Goal: Task Accomplishment & Management: Use online tool/utility

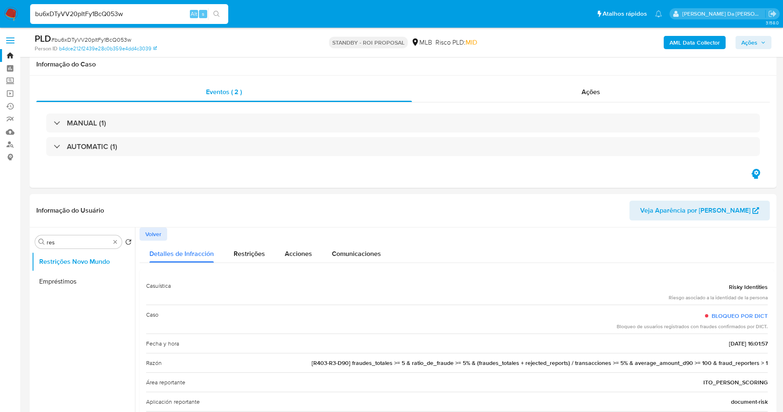
select select "10"
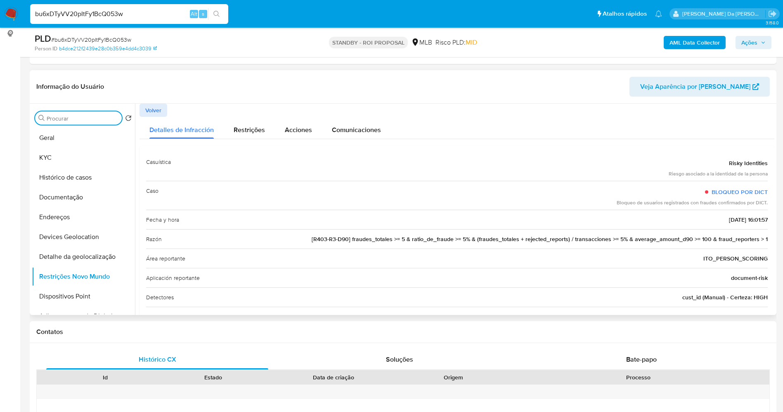
click at [216, 8] on button "search-icon" at bounding box center [216, 14] width 17 height 12
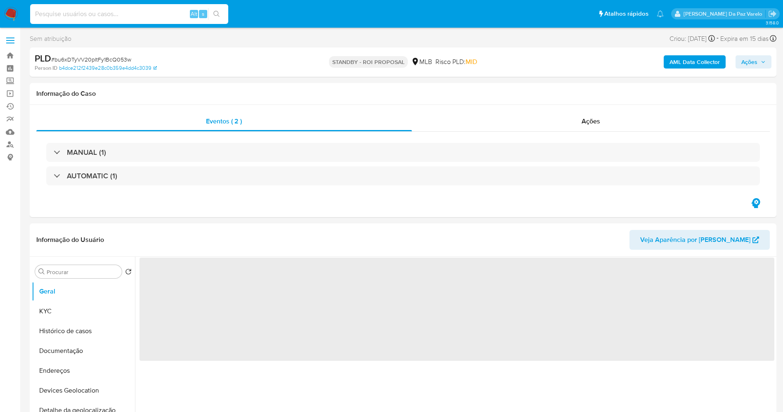
click at [114, 15] on input at bounding box center [129, 14] width 198 height 11
paste input "bu6xDTyVV20pItFy1BcQ053w"
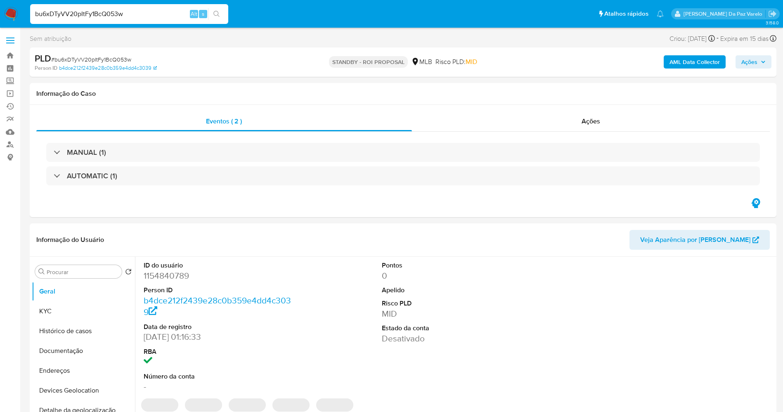
type input "bu6xDTyVV20pItFy1BcQ053w"
select select "10"
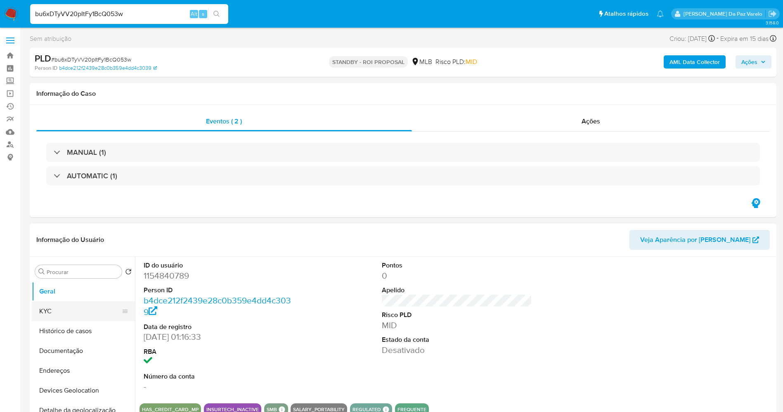
click at [100, 308] on button "KYC" at bounding box center [80, 311] width 97 height 20
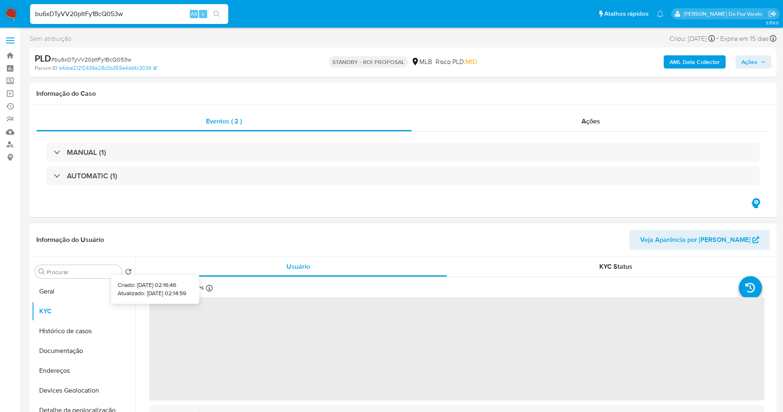
click at [209, 286] on icon at bounding box center [209, 288] width 7 height 7
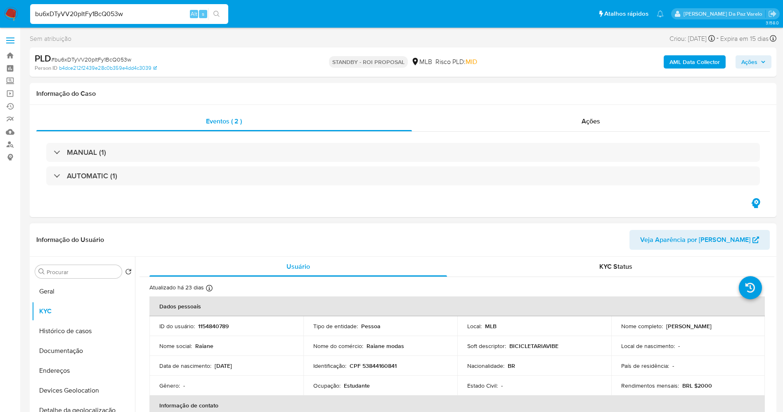
click at [55, 295] on button "Geral" at bounding box center [83, 292] width 103 height 20
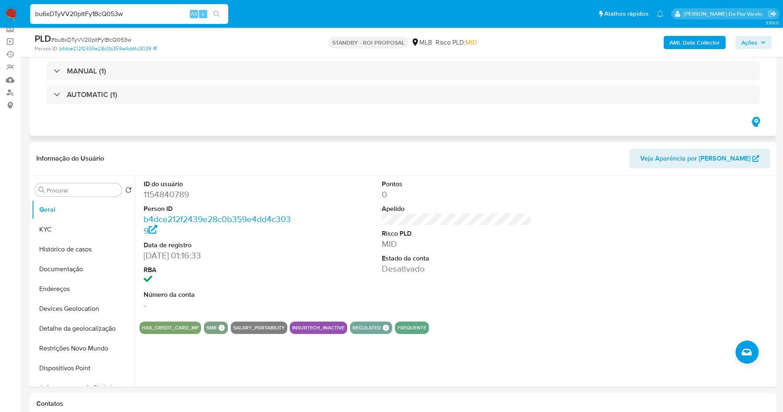
scroll to position [124, 0]
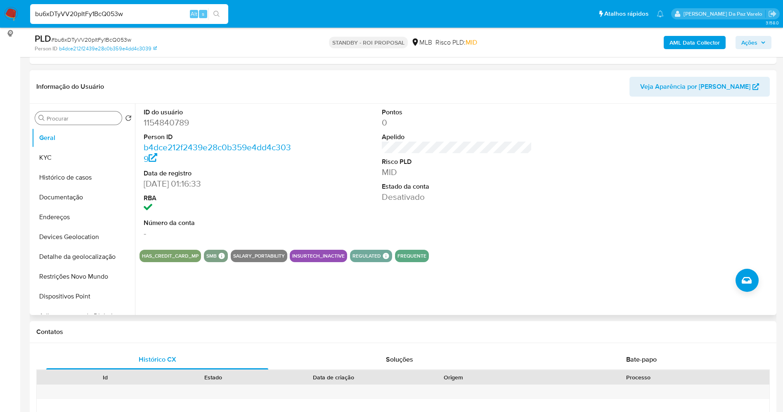
click at [80, 115] on input "Procurar" at bounding box center [83, 118] width 72 height 7
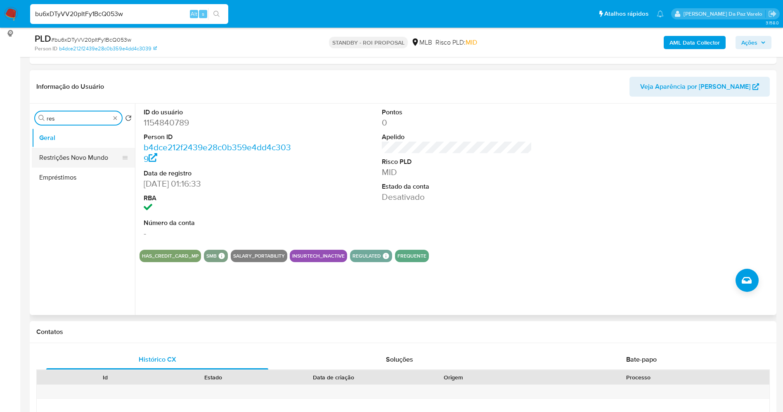
type input "res"
click at [75, 162] on button "Restrições Novo Mundo" at bounding box center [80, 158] width 97 height 20
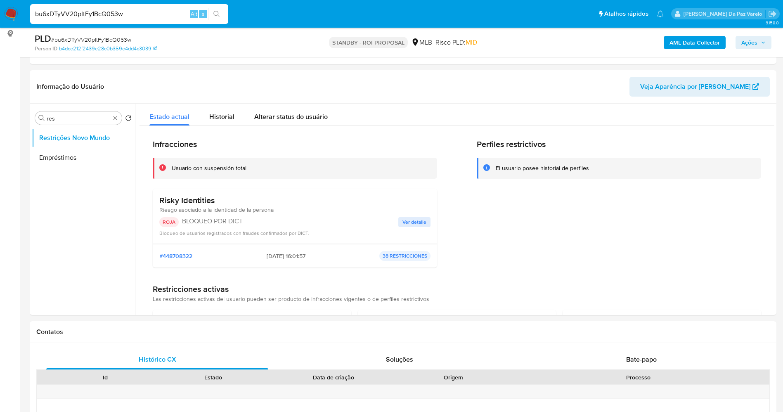
click at [173, 13] on input "bu6xDTyVV20pItFy1BcQ053w" at bounding box center [129, 14] width 198 height 11
paste input "55Sr3RGwVPk6OzcS51u84N5v"
type input "55Sr3RGwVPk6OzcS51u84N5v"
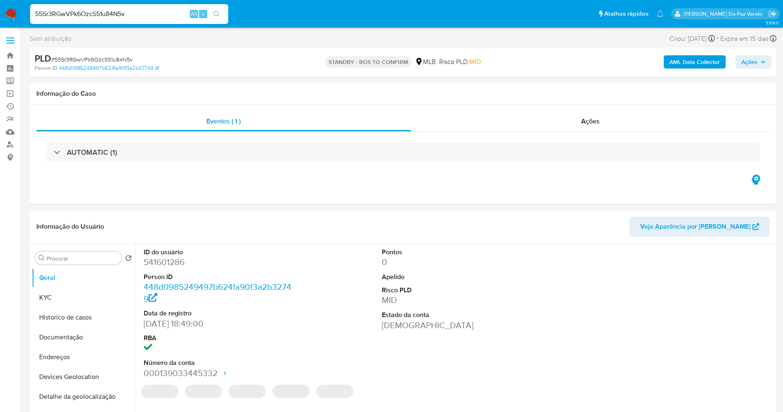
select select "10"
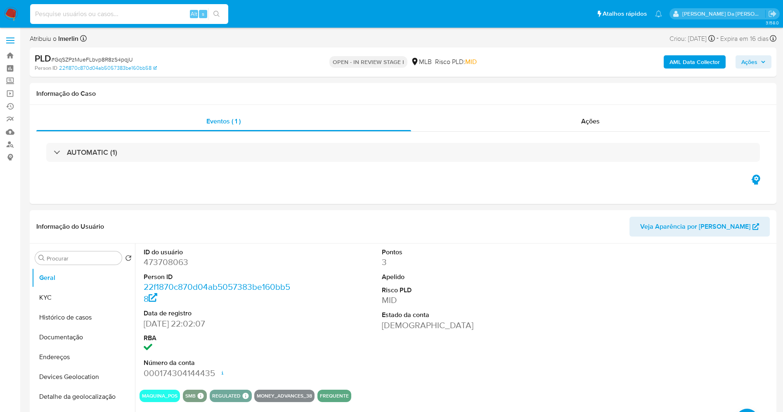
select select "10"
type input "kvJBcGkEin56nAjFn6xvw25W"
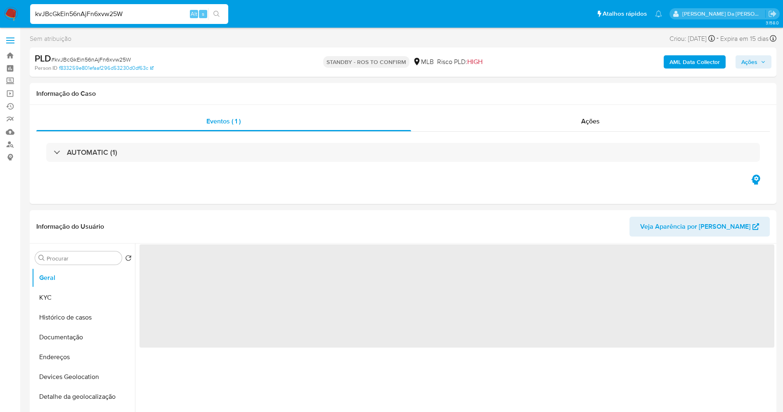
select select "10"
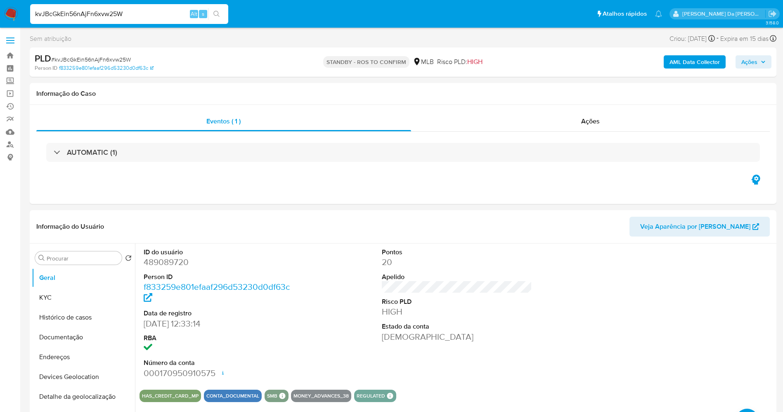
click at [127, 9] on input "kvJBcGkEin56nAjFn6xvw25W" at bounding box center [129, 14] width 198 height 11
paste input "26fKwUNNwcNq54HISbfxfmfu"
type input "26fKwUNNwcNq54HISbfxfmfu"
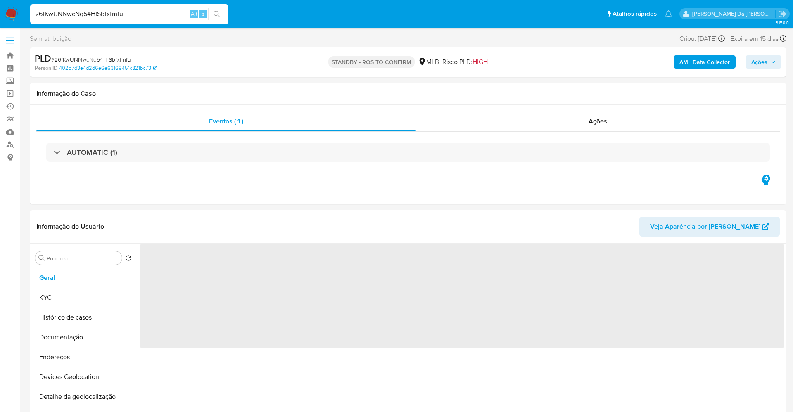
select select "10"
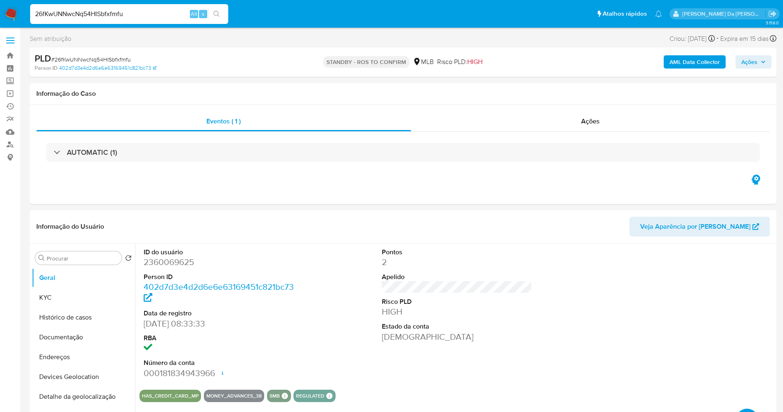
click at [166, 20] on div "26fKwUNNwcNq54HISbfxfmfu Alt s" at bounding box center [129, 14] width 198 height 20
click at [166, 14] on input "26fKwUNNwcNq54HISbfxfmfu" at bounding box center [129, 14] width 198 height 11
click at [132, 9] on input "26fKwUNNwcNq54HISbfxfmfu" at bounding box center [129, 14] width 198 height 11
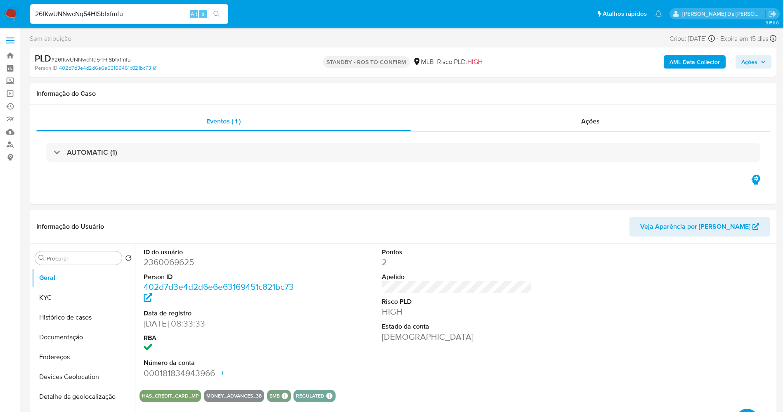
click at [132, 9] on input "26fKwUNNwcNq54HISbfxfmfu" at bounding box center [129, 14] width 198 height 11
paste input "nPFsvAag5IZvHWo4flgVsOm3"
type input "nPFsvAag5IZvHWo4flgVsOm3"
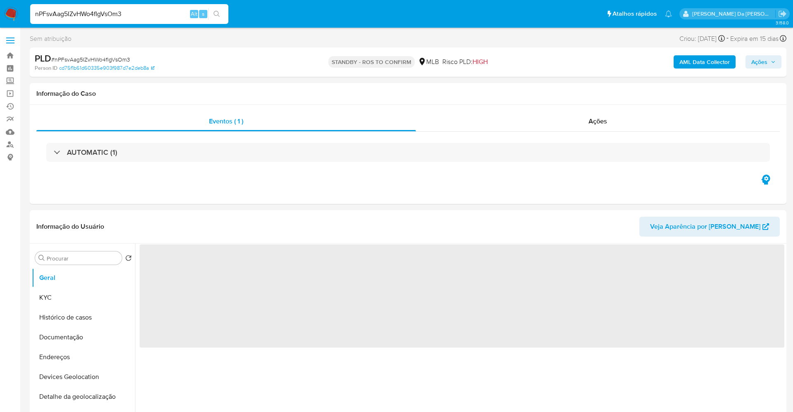
select select "10"
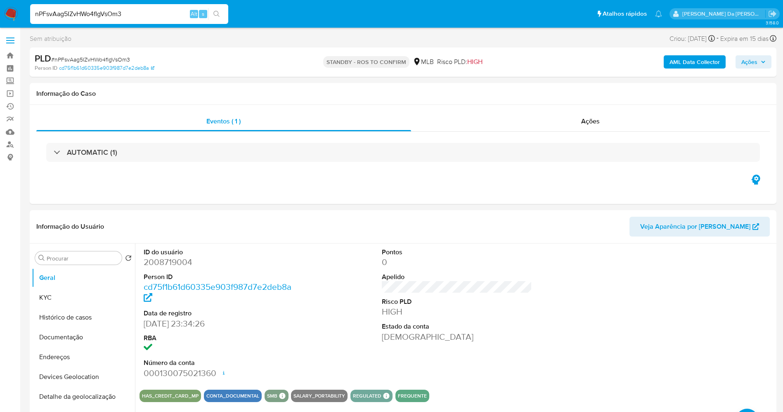
click at [143, 12] on input "nPFsvAag5IZvHWo4flgVsOm3" at bounding box center [129, 14] width 198 height 11
paste input "E5RaPeR4yhhAF3aZsFdYOVda"
type input "E5RaPeR4yhhAF3aZsFdYOVda"
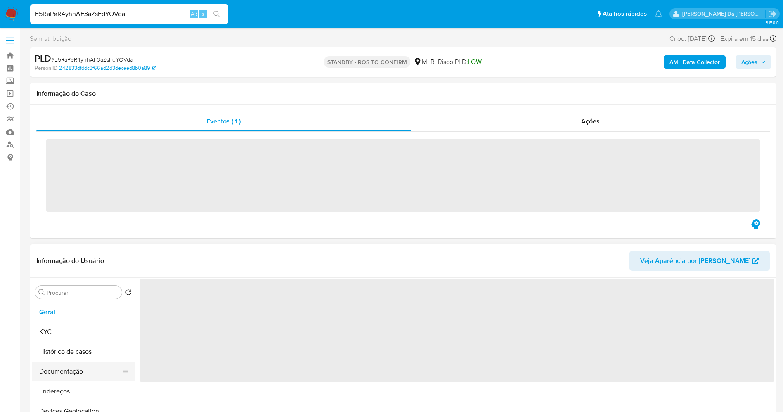
click at [72, 362] on button "Documentação" at bounding box center [80, 372] width 97 height 20
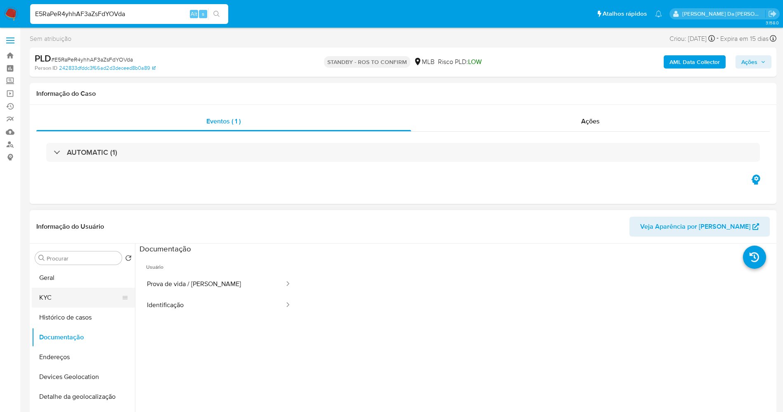
select select "10"
click at [76, 296] on button "KYC" at bounding box center [80, 298] width 97 height 20
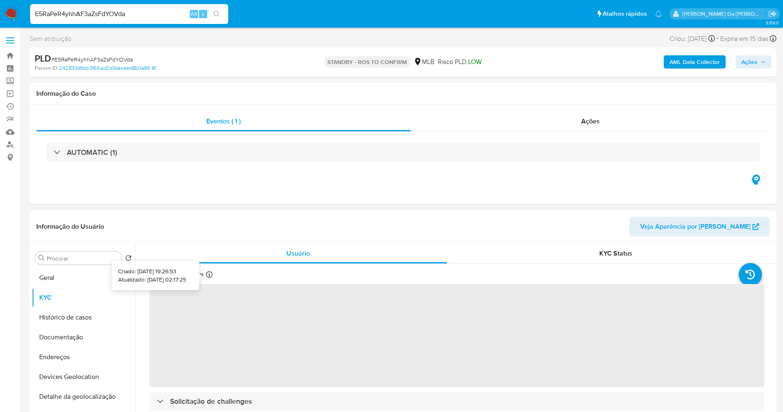
click at [206, 275] on icon at bounding box center [209, 274] width 7 height 7
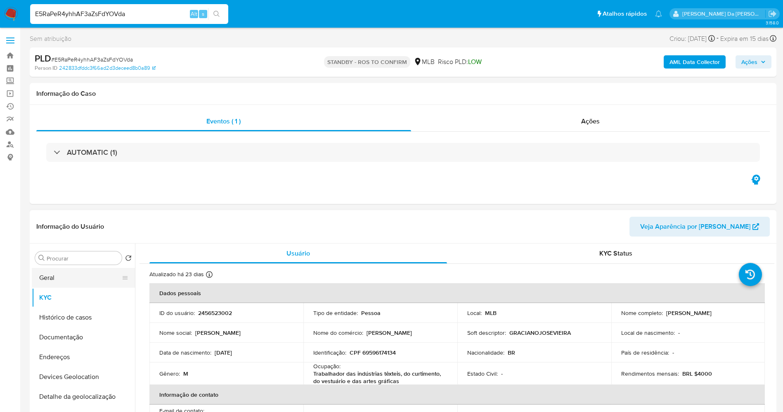
click at [83, 278] on button "Geral" at bounding box center [80, 278] width 97 height 20
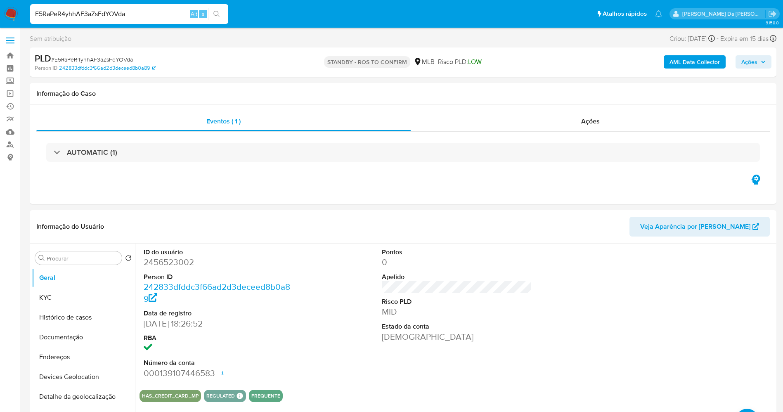
click at [128, 10] on input "E5RaPeR4yhhAF3aZsFdYOVda" at bounding box center [129, 14] width 198 height 11
paste input "itdQJByw2wDuDhozOuUBnOB1"
type input "itdQJByw2wDuDhozOuUBnOB1"
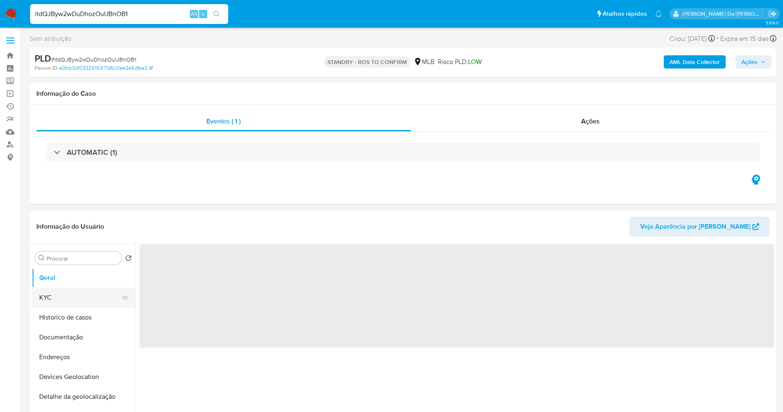
click at [61, 297] on button "KYC" at bounding box center [80, 298] width 97 height 20
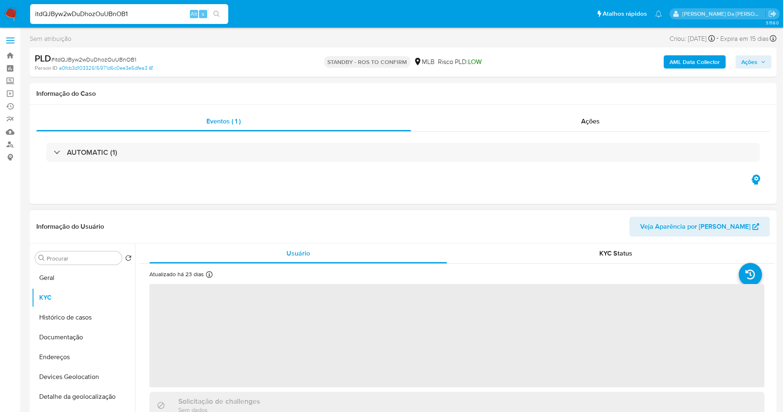
select select "10"
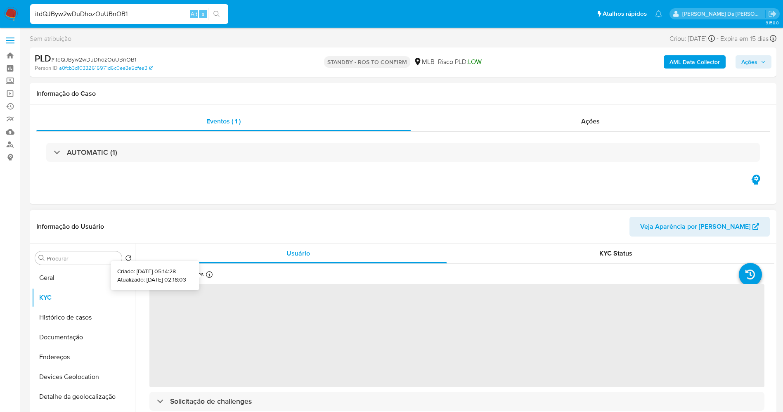
click at [208, 275] on icon at bounding box center [209, 274] width 7 height 7
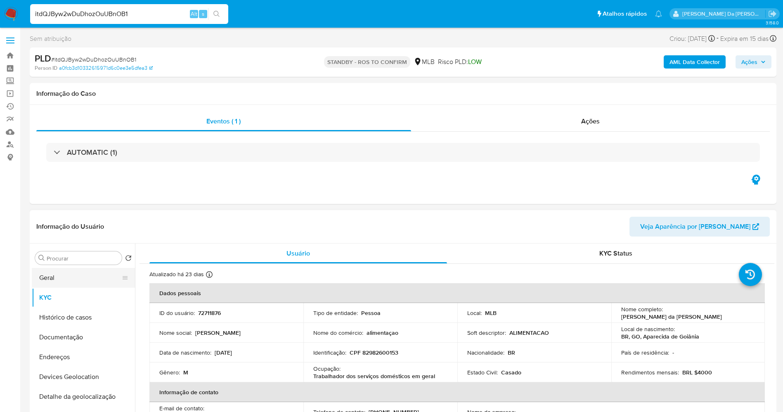
click at [75, 277] on button "Geral" at bounding box center [80, 278] width 97 height 20
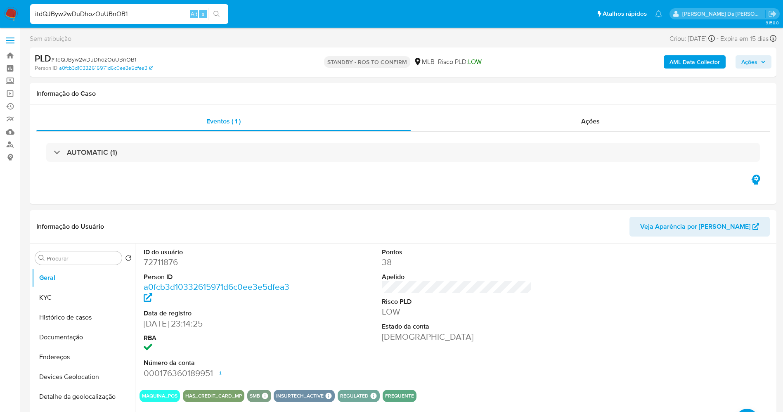
click at [135, 9] on input "itdQJByw2wDuDhozOuUBnOB1" at bounding box center [129, 14] width 198 height 11
paste input "GzrBcbYOC7LcR02rwBbsJXfe"
type input "GzrBcbYOC7LcR02rwBbsJXfe"
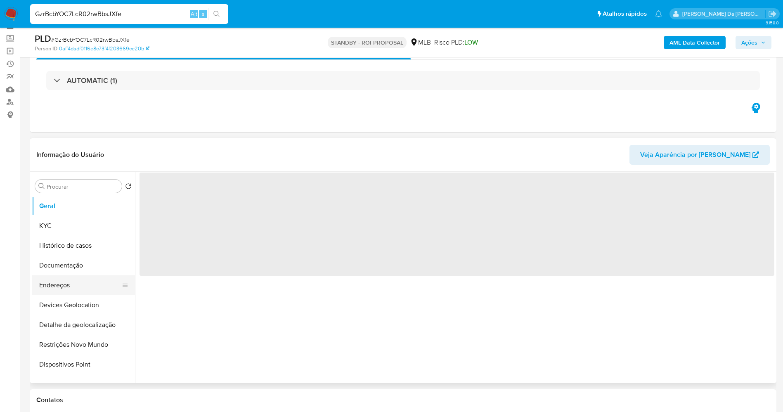
scroll to position [62, 0]
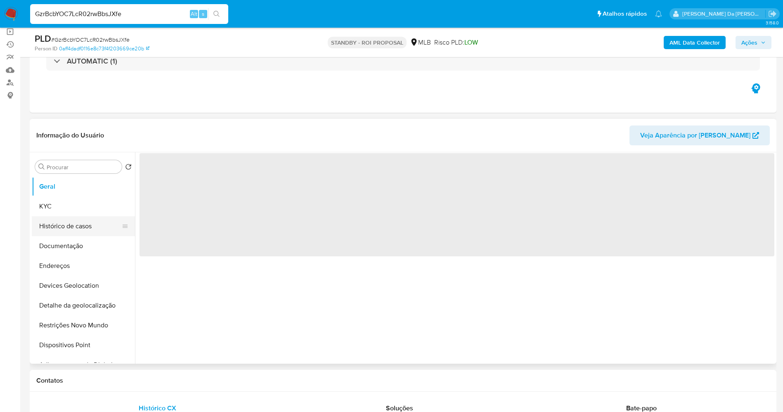
click at [75, 225] on button "Histórico de casos" at bounding box center [80, 226] width 97 height 20
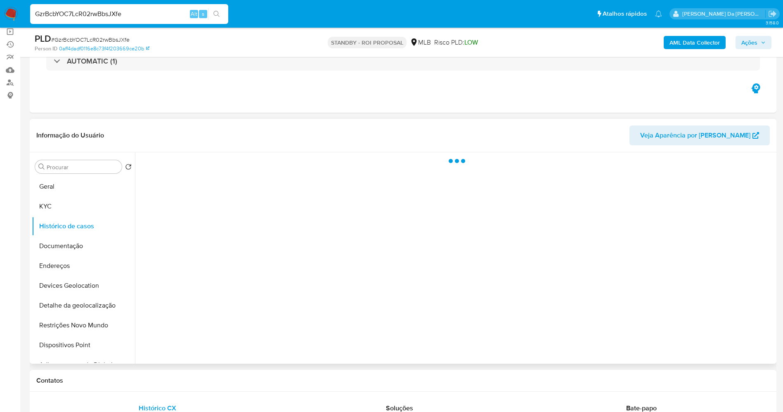
select select "10"
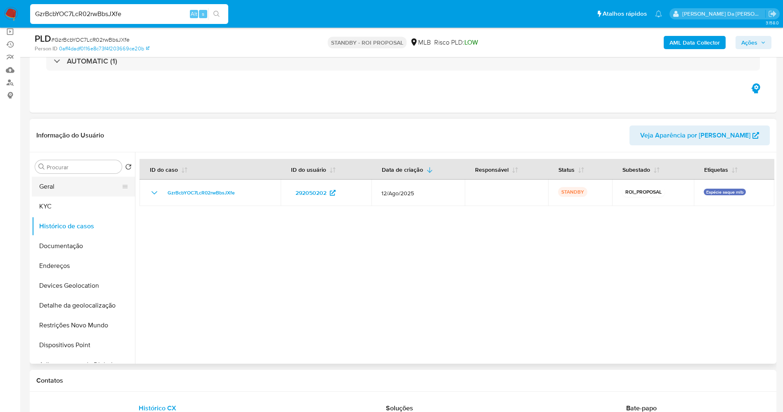
click at [76, 187] on button "Geral" at bounding box center [80, 187] width 97 height 20
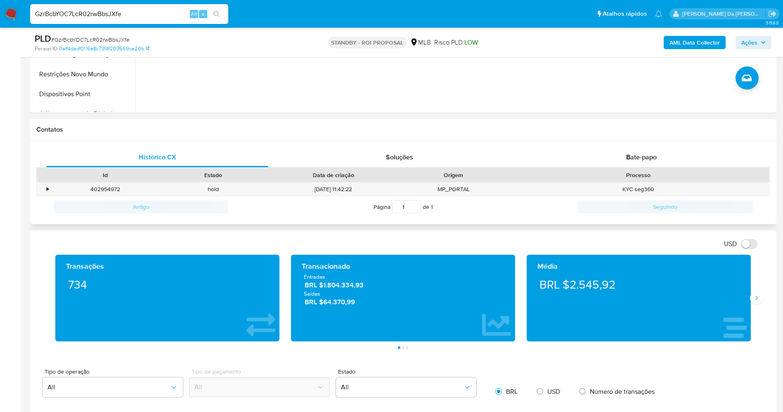
scroll to position [310, 0]
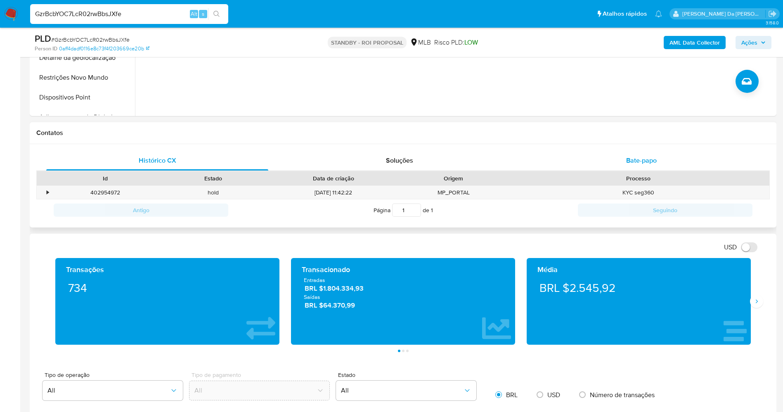
click at [633, 166] on div "Bate-papo" at bounding box center [642, 161] width 222 height 20
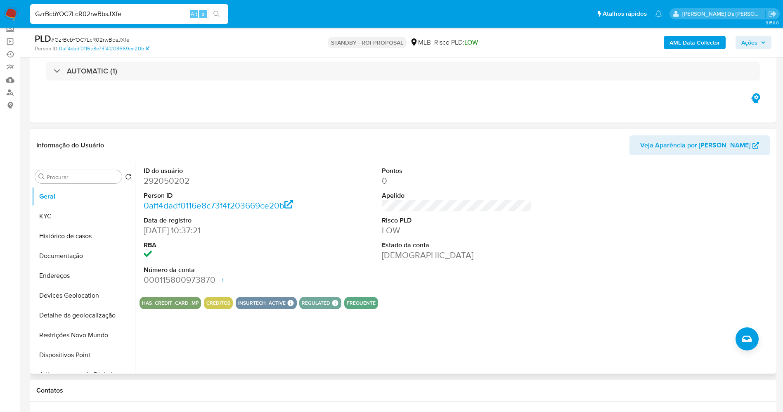
scroll to position [0, 0]
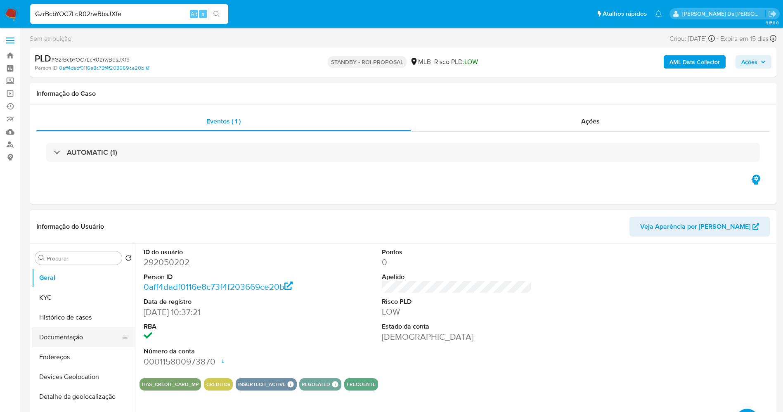
click at [65, 335] on button "Documentação" at bounding box center [80, 338] width 97 height 20
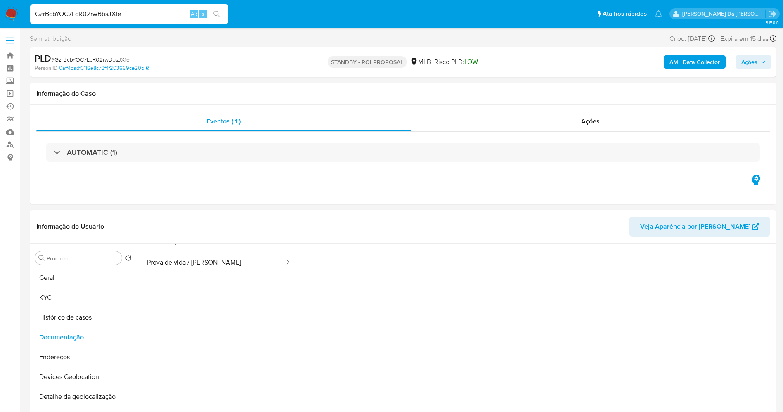
scroll to position [62, 0]
click at [221, 250] on button "Prova de vida / Selfie" at bounding box center [213, 243] width 146 height 21
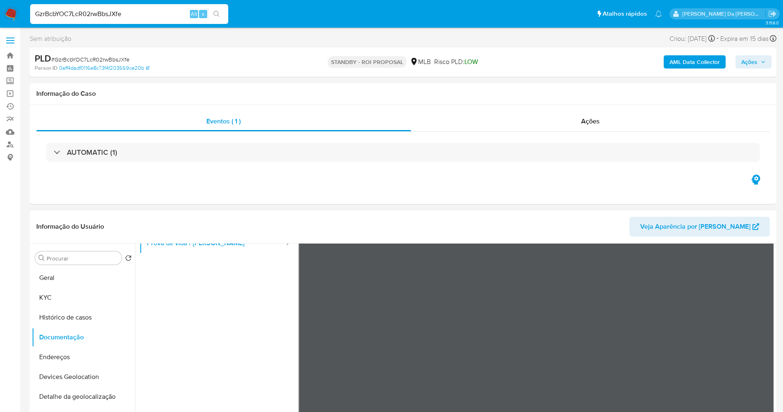
scroll to position [0, 0]
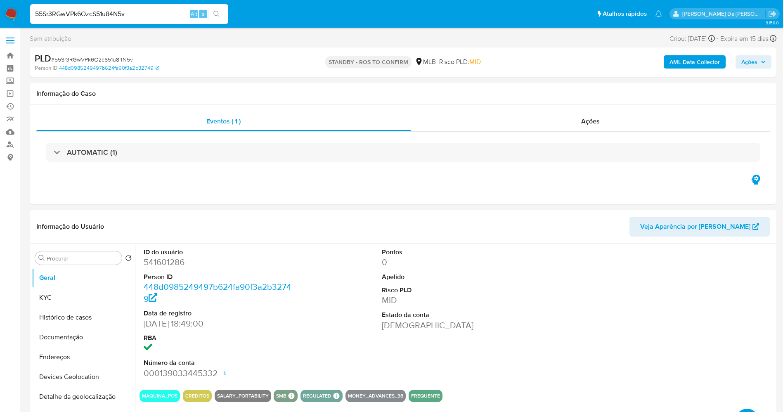
select select "10"
click at [12, 93] on link "Operações em massa" at bounding box center [49, 93] width 98 height 13
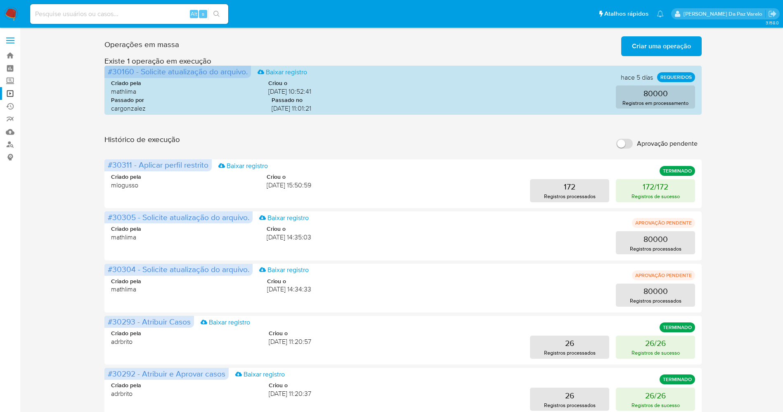
click at [680, 41] on span "Criar uma operação" at bounding box center [661, 46] width 59 height 18
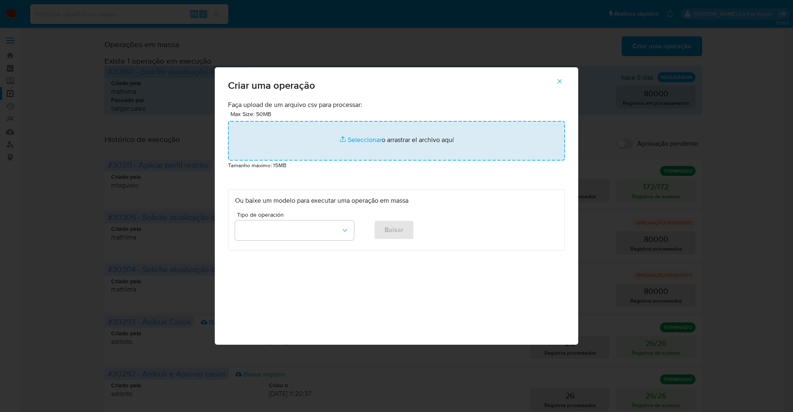
click at [364, 141] on input "file" at bounding box center [396, 141] width 337 height 40
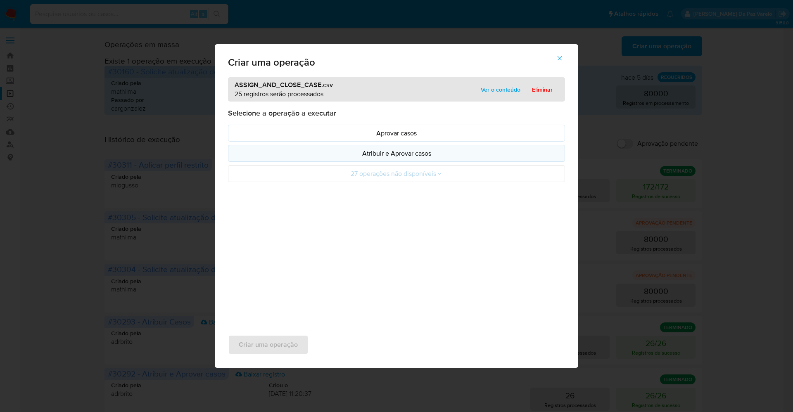
click at [390, 152] on p "Atribuir e Aprovar casos" at bounding box center [396, 153] width 323 height 9
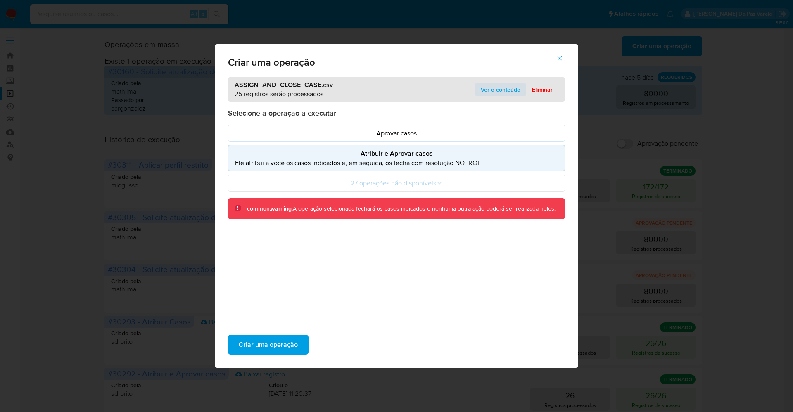
click at [489, 92] on span "Ver o conteúdo" at bounding box center [501, 90] width 40 height 12
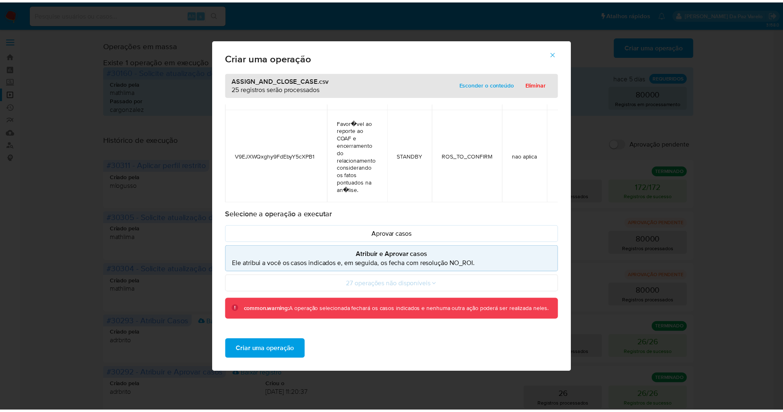
scroll to position [2517, 0]
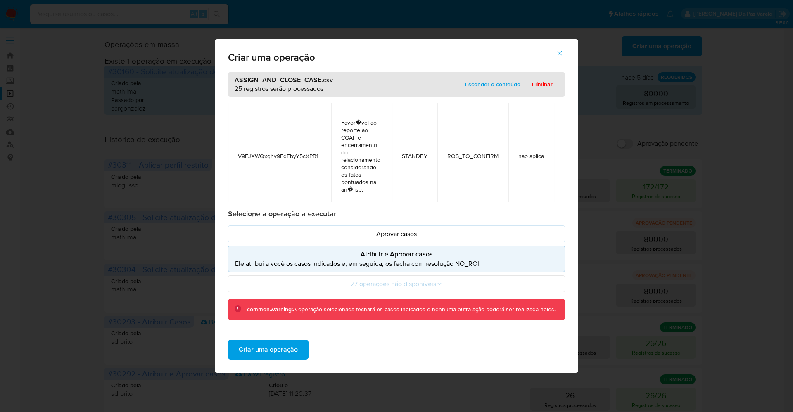
click at [266, 348] on span "Criar uma operação" at bounding box center [268, 350] width 59 height 18
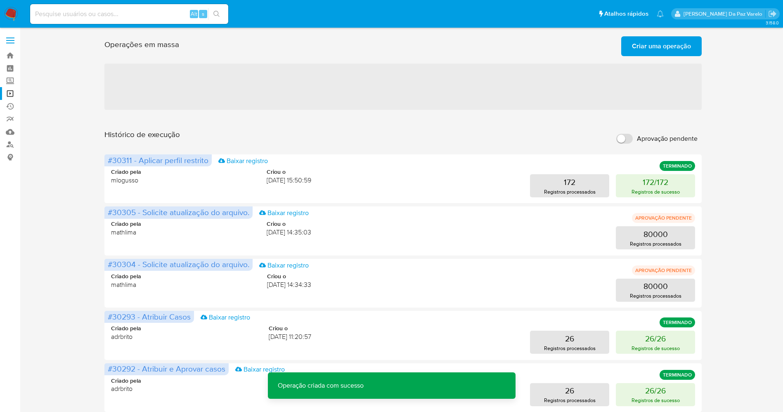
click at [641, 38] on span "Criar uma operação" at bounding box center [661, 46] width 59 height 18
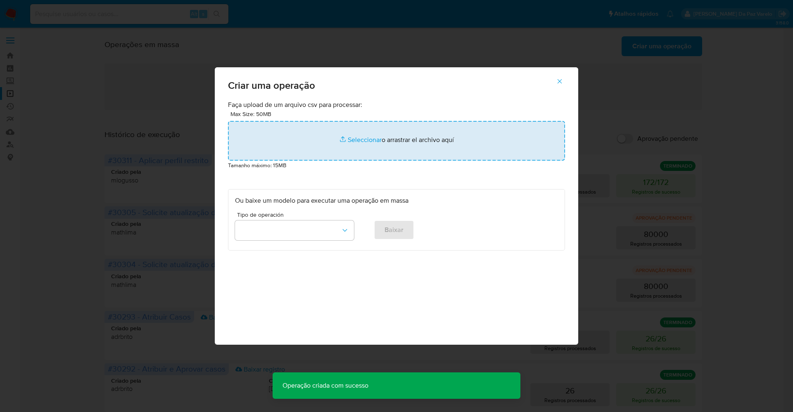
click at [361, 136] on input "file" at bounding box center [396, 141] width 337 height 40
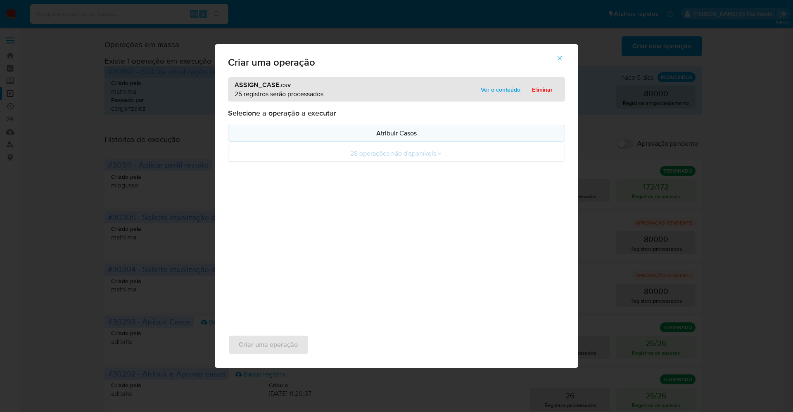
click at [386, 133] on p "Atribuir Casos" at bounding box center [396, 132] width 323 height 9
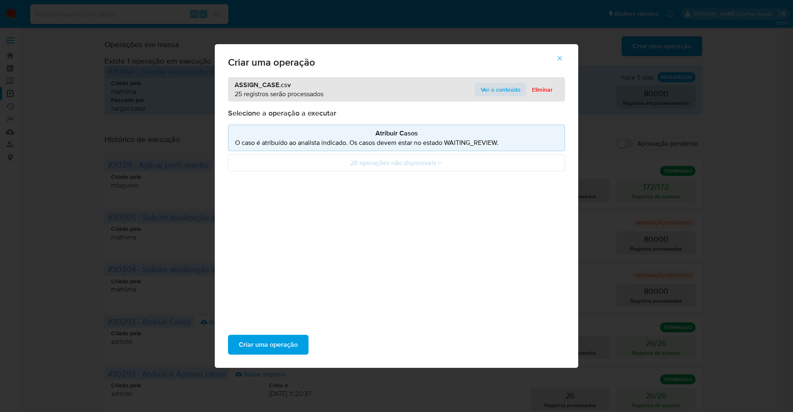
click at [492, 91] on span "Ver o conteúdo" at bounding box center [501, 90] width 40 height 12
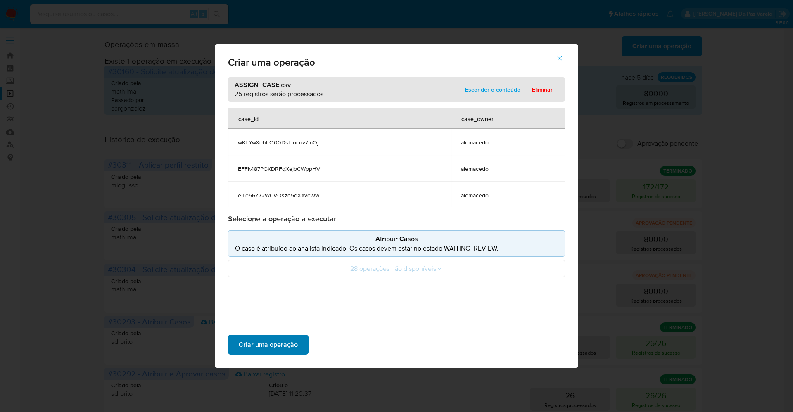
click at [278, 344] on span "Criar uma operação" at bounding box center [268, 345] width 59 height 18
